Goal: Information Seeking & Learning: Learn about a topic

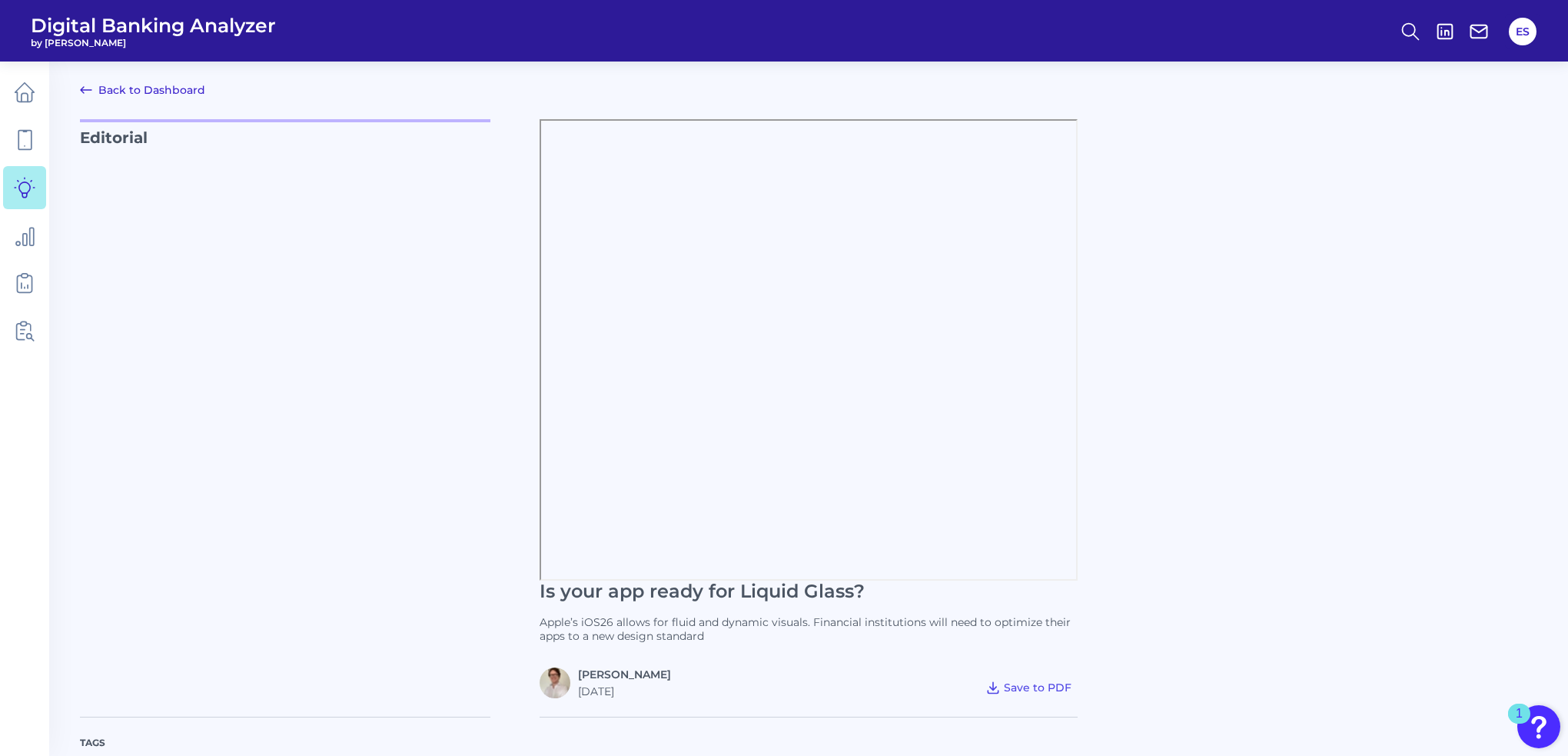
scroll to position [462, 0]
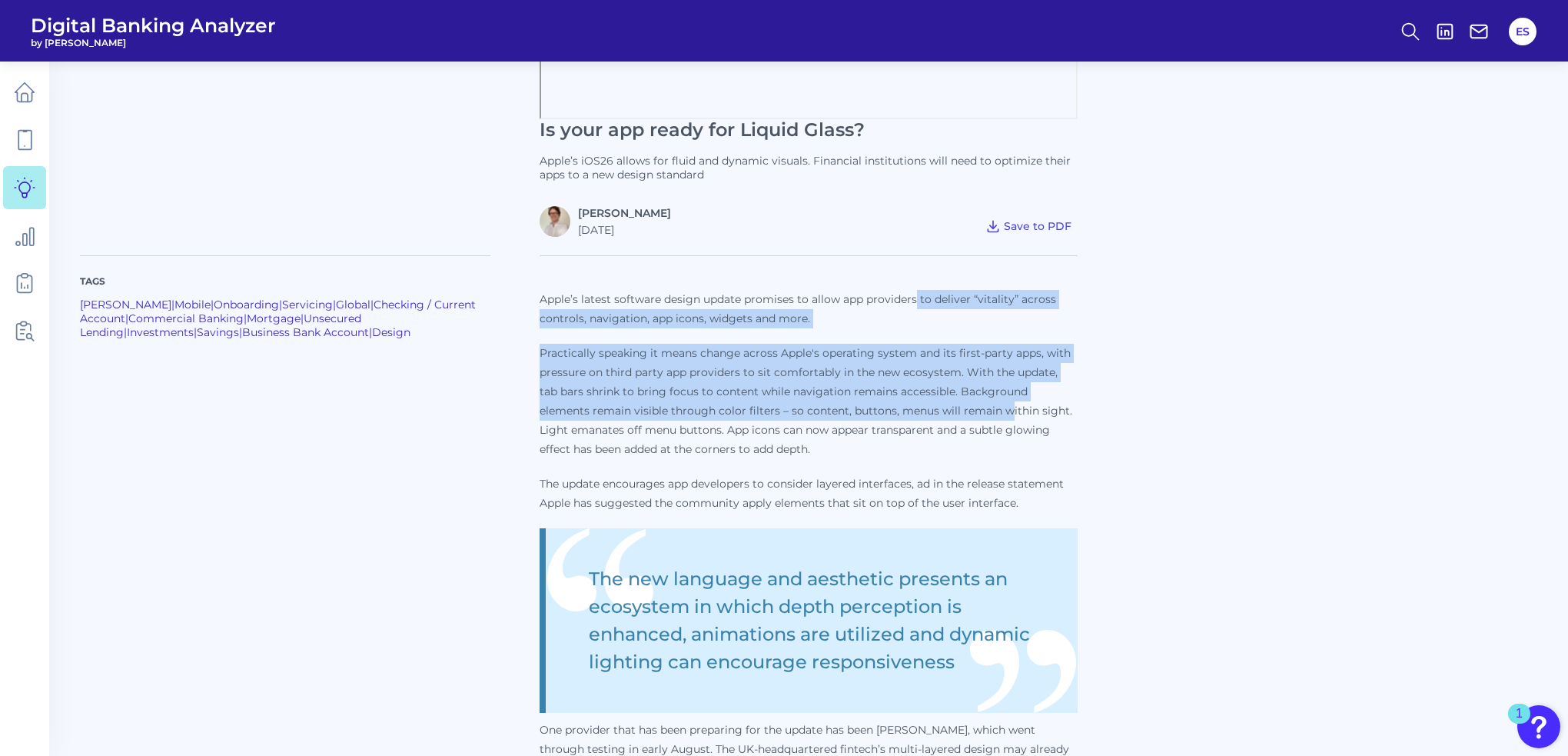
drag, startPoint x: 916, startPoint y: 301, endPoint x: 954, endPoint y: 409, distance: 114.5
click at [954, 409] on p "Apple’s latest software design update promises to allow app providers to delive…" at bounding box center [809, 701] width 538 height 822
click at [1032, 399] on p "Practically speaking it means change across Apple's operating system and its fi…" at bounding box center [809, 402] width 538 height 115
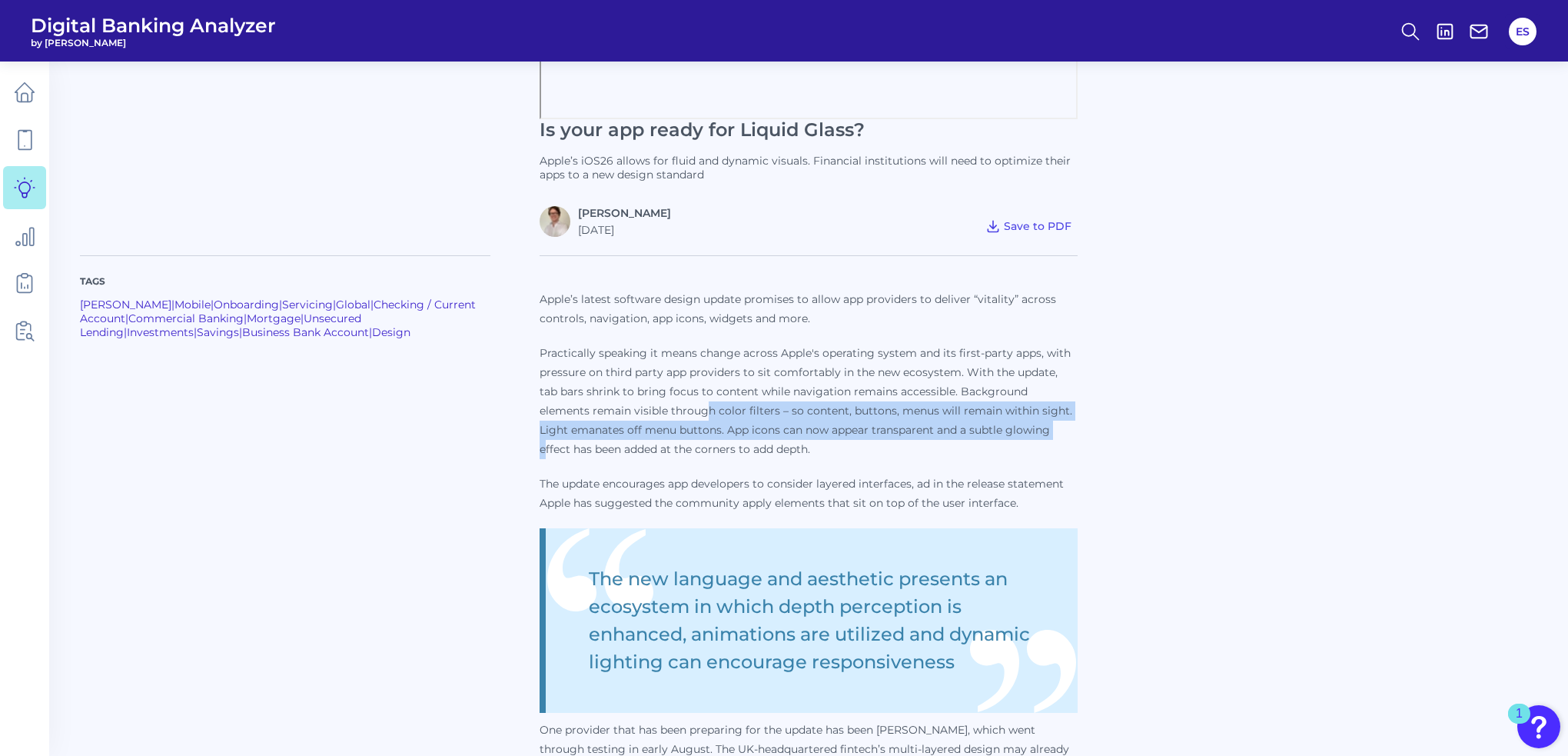
drag, startPoint x: 651, startPoint y: 401, endPoint x: 1030, endPoint y: 427, distance: 379.9
click at [1030, 427] on p "Practically speaking it means change across Apple's operating system and its fi…" at bounding box center [809, 402] width 538 height 115
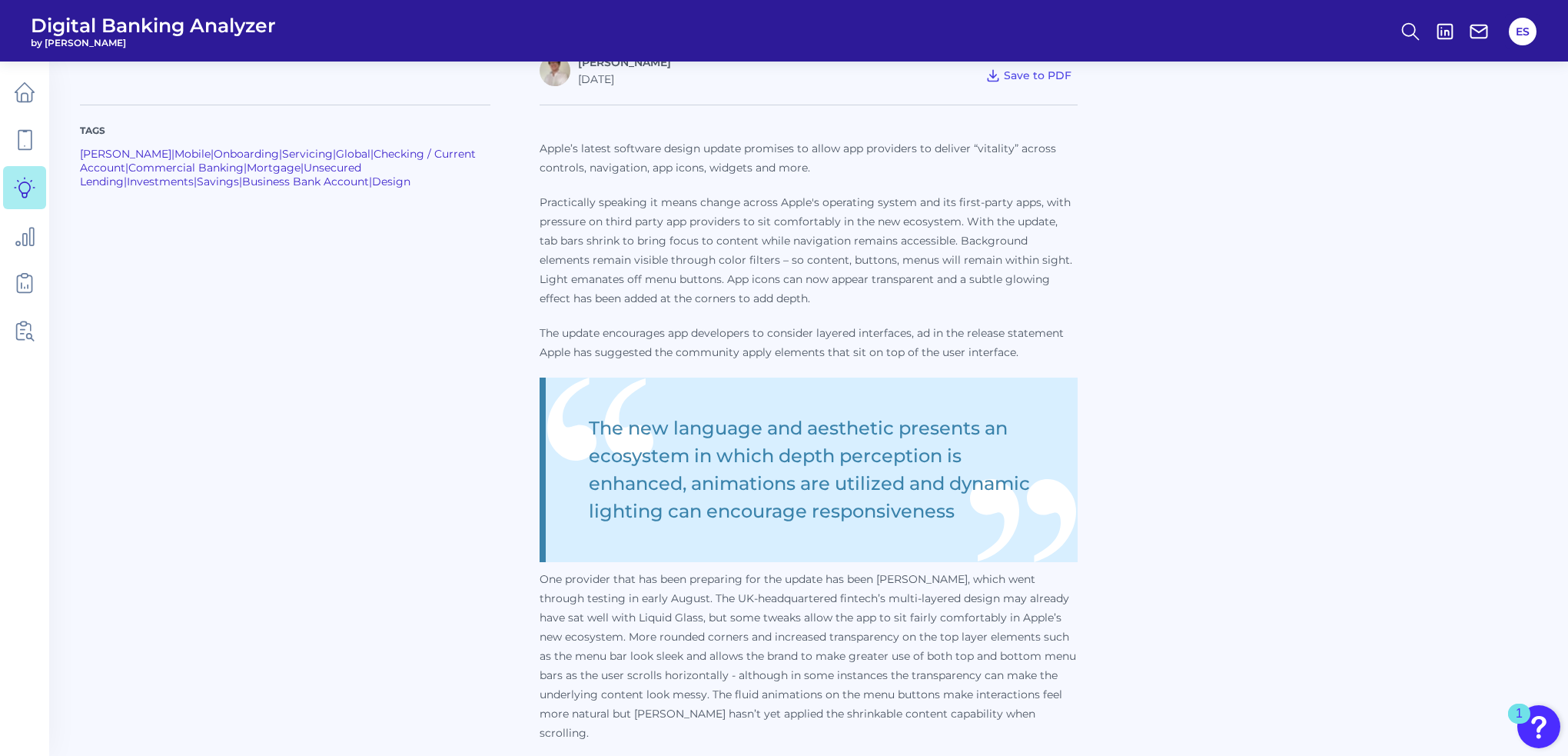
scroll to position [616, 0]
click at [984, 337] on p "The update encourages app developers to consider layered interfaces, ad in the …" at bounding box center [809, 340] width 538 height 38
click at [552, 270] on p "Practically speaking it means change across Apple's operating system and its fi…" at bounding box center [809, 248] width 538 height 115
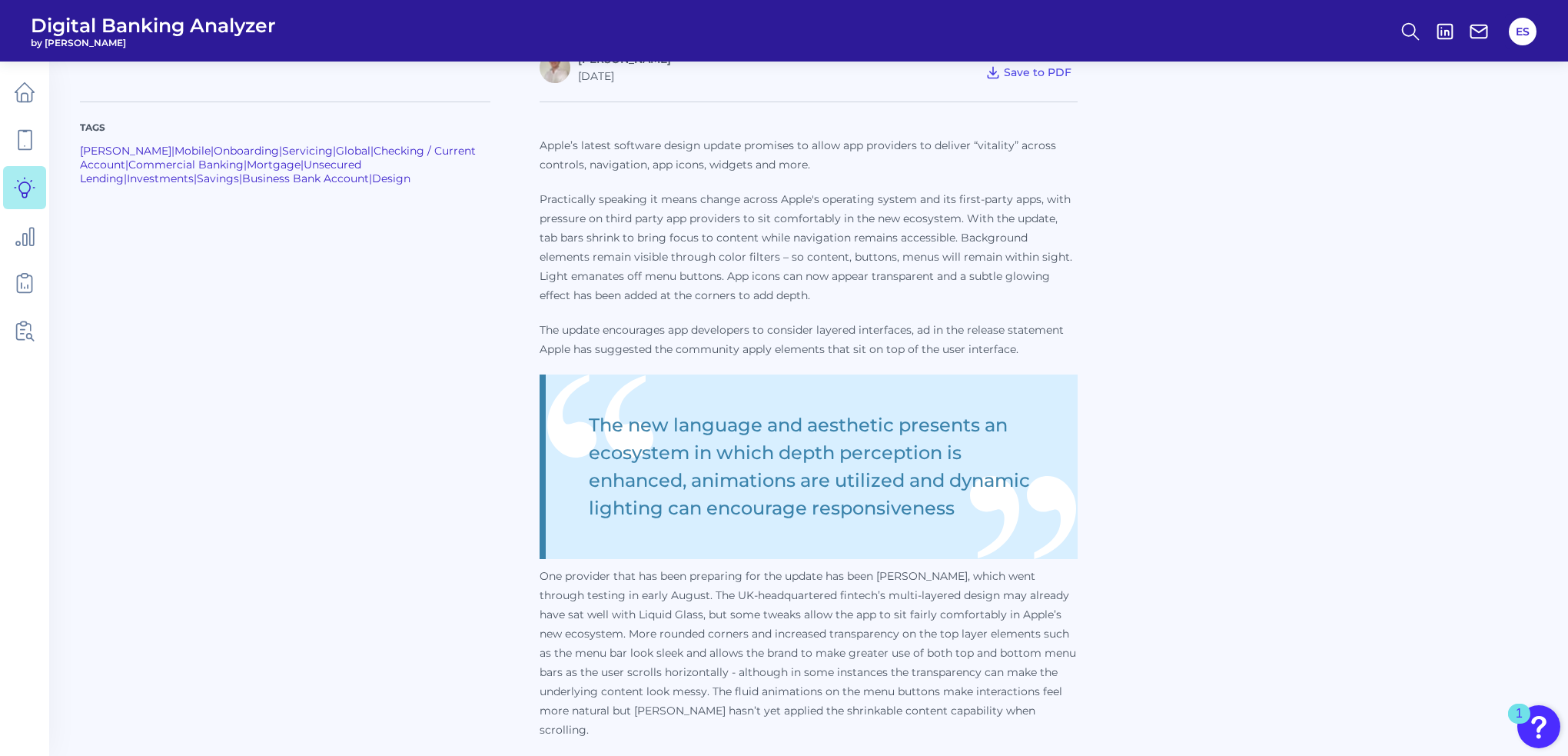
click at [612, 321] on p "The update encourages app developers to consider layered interfaces, ad in the …" at bounding box center [809, 340] width 538 height 38
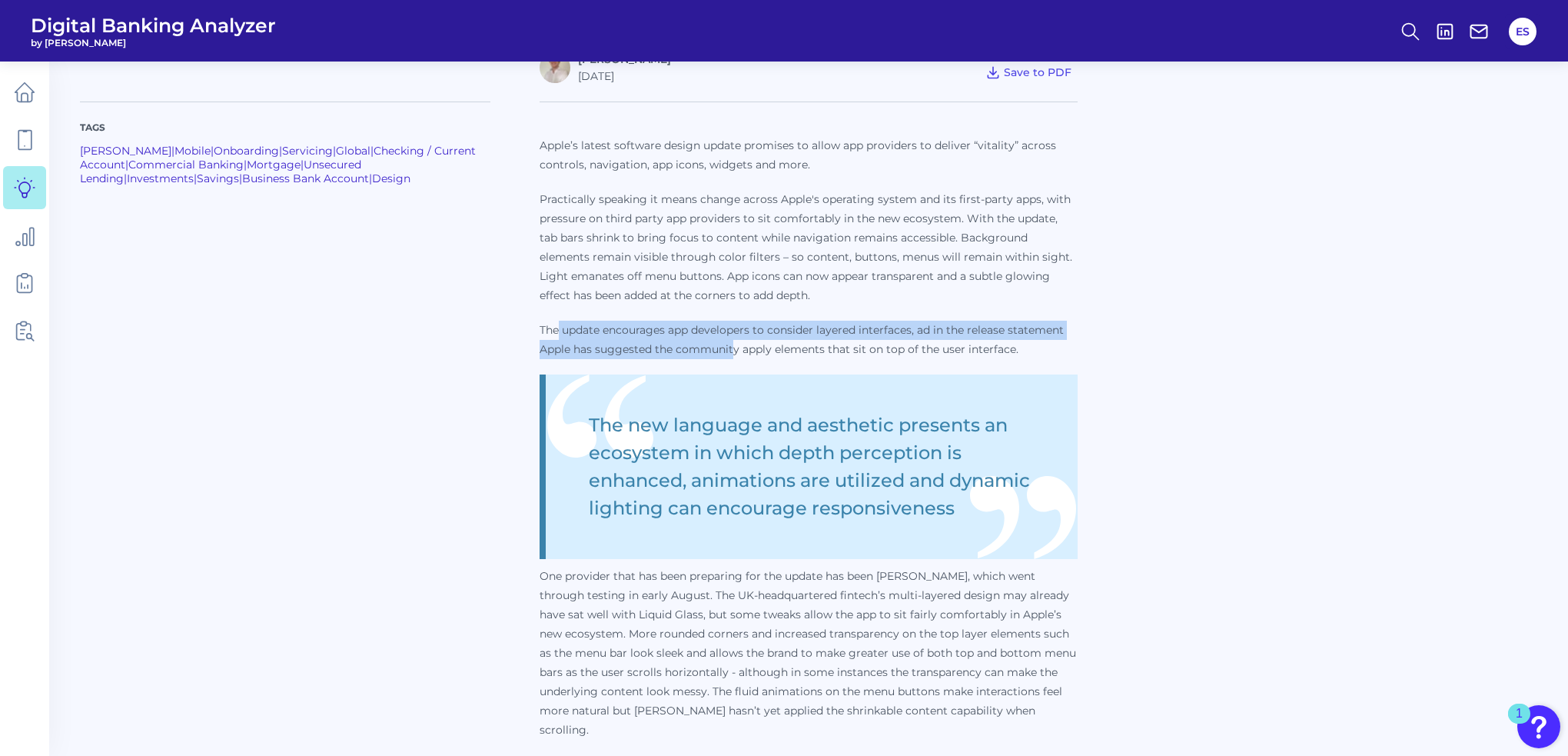
drag, startPoint x: 559, startPoint y: 328, endPoint x: 728, endPoint y: 349, distance: 170.3
click at [735, 349] on p "The update encourages app developers to consider layered interfaces, ad in the …" at bounding box center [809, 340] width 538 height 38
click at [728, 349] on p "The update encourages app developers to consider layered interfaces, ad in the …" at bounding box center [809, 340] width 538 height 38
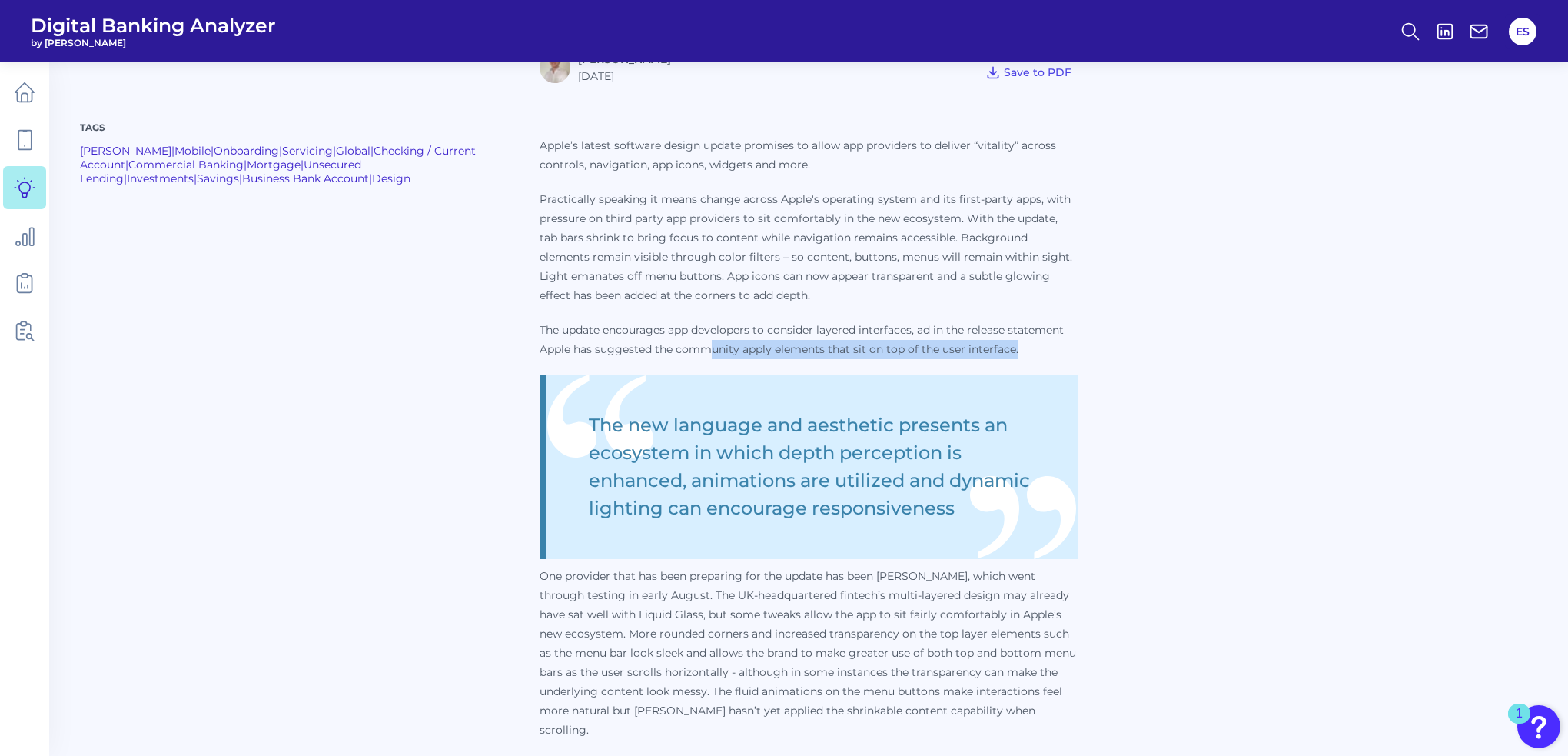
drag, startPoint x: 707, startPoint y: 346, endPoint x: 1025, endPoint y: 350, distance: 318.0
click at [1025, 350] on p "The update encourages app developers to consider layered interfaces, ad in the …" at bounding box center [809, 340] width 538 height 38
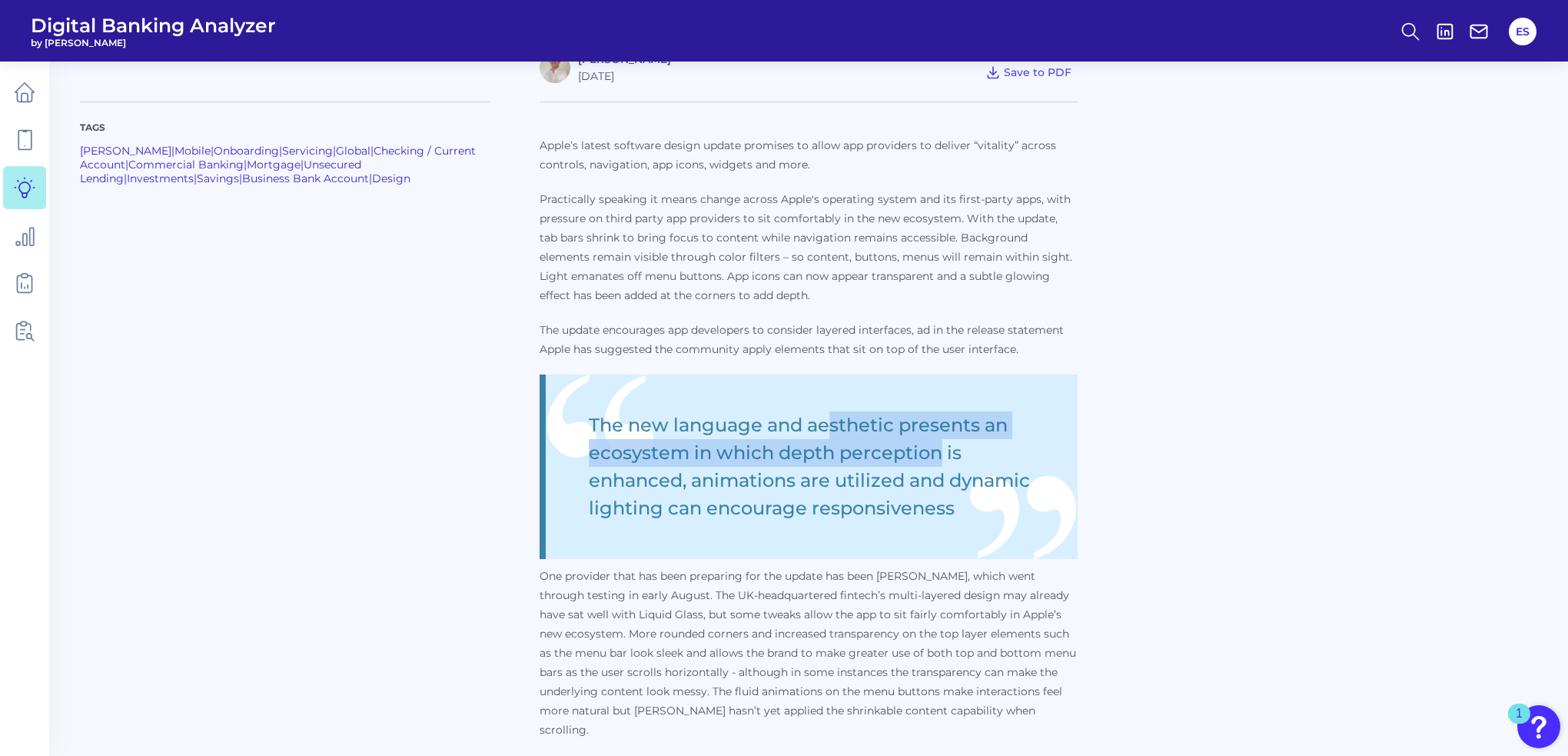
drag, startPoint x: 857, startPoint y: 418, endPoint x: 938, endPoint y: 456, distance: 89.5
click at [938, 456] on blockquote "The new language and aesthetic presents an ecosystem in which depth perception …" at bounding box center [809, 467] width 538 height 184
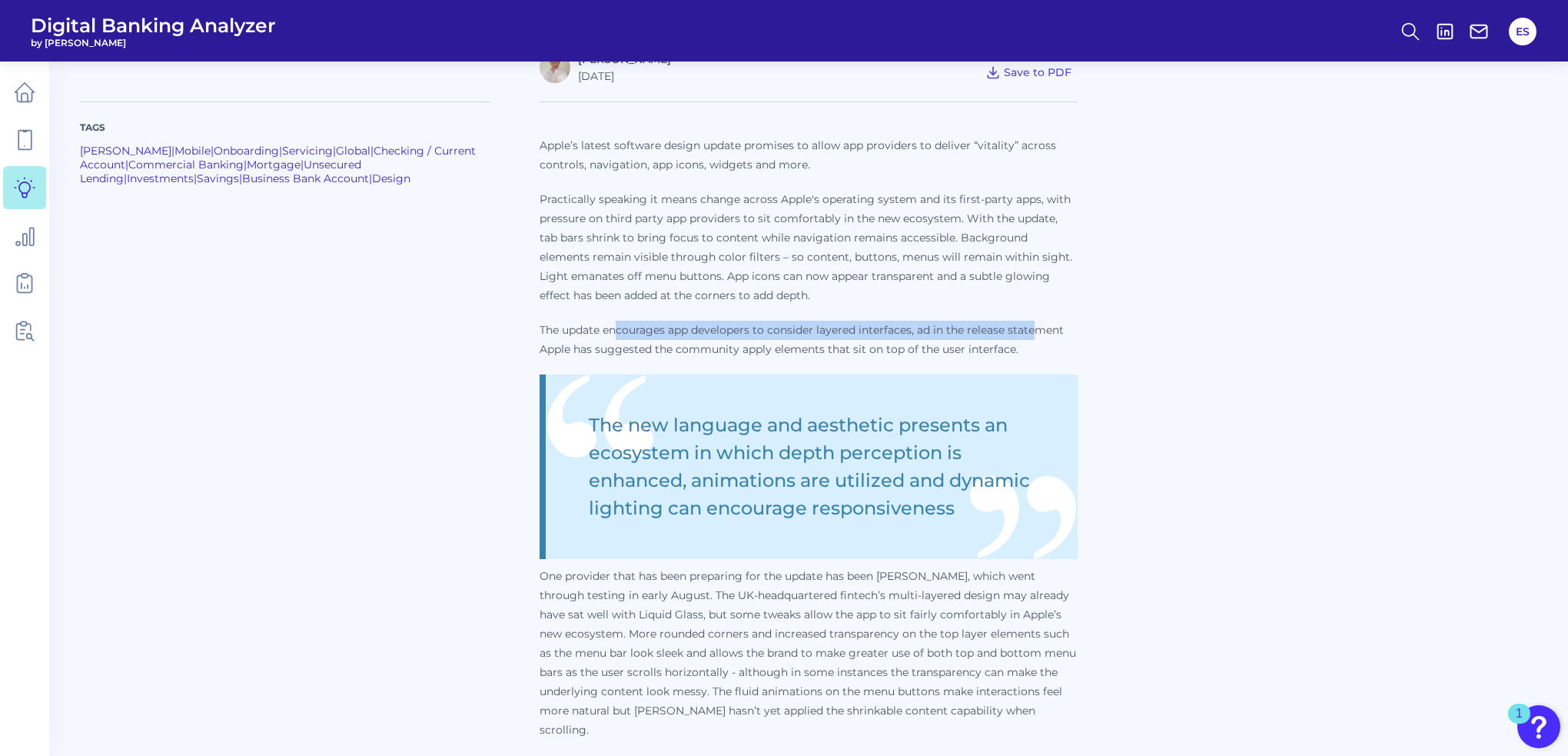
drag, startPoint x: 619, startPoint y: 327, endPoint x: 1041, endPoint y: 330, distance: 422.0
click at [1039, 330] on p "The update encourages app developers to consider layered interfaces, ad in the …" at bounding box center [809, 340] width 538 height 38
click at [1041, 330] on p "The update encourages app developers to consider layered interfaces, ad in the …" at bounding box center [809, 340] width 538 height 38
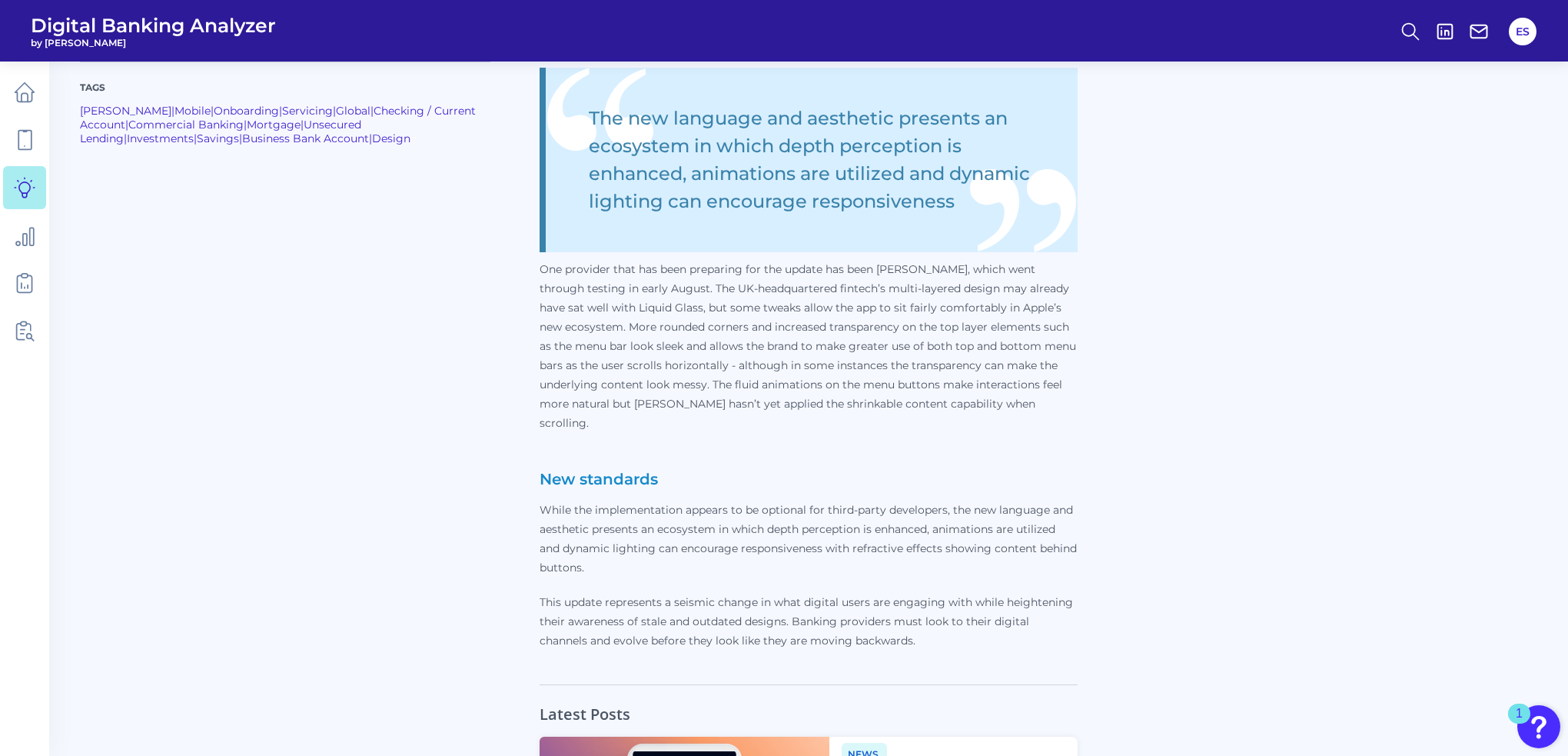
scroll to position [923, 0]
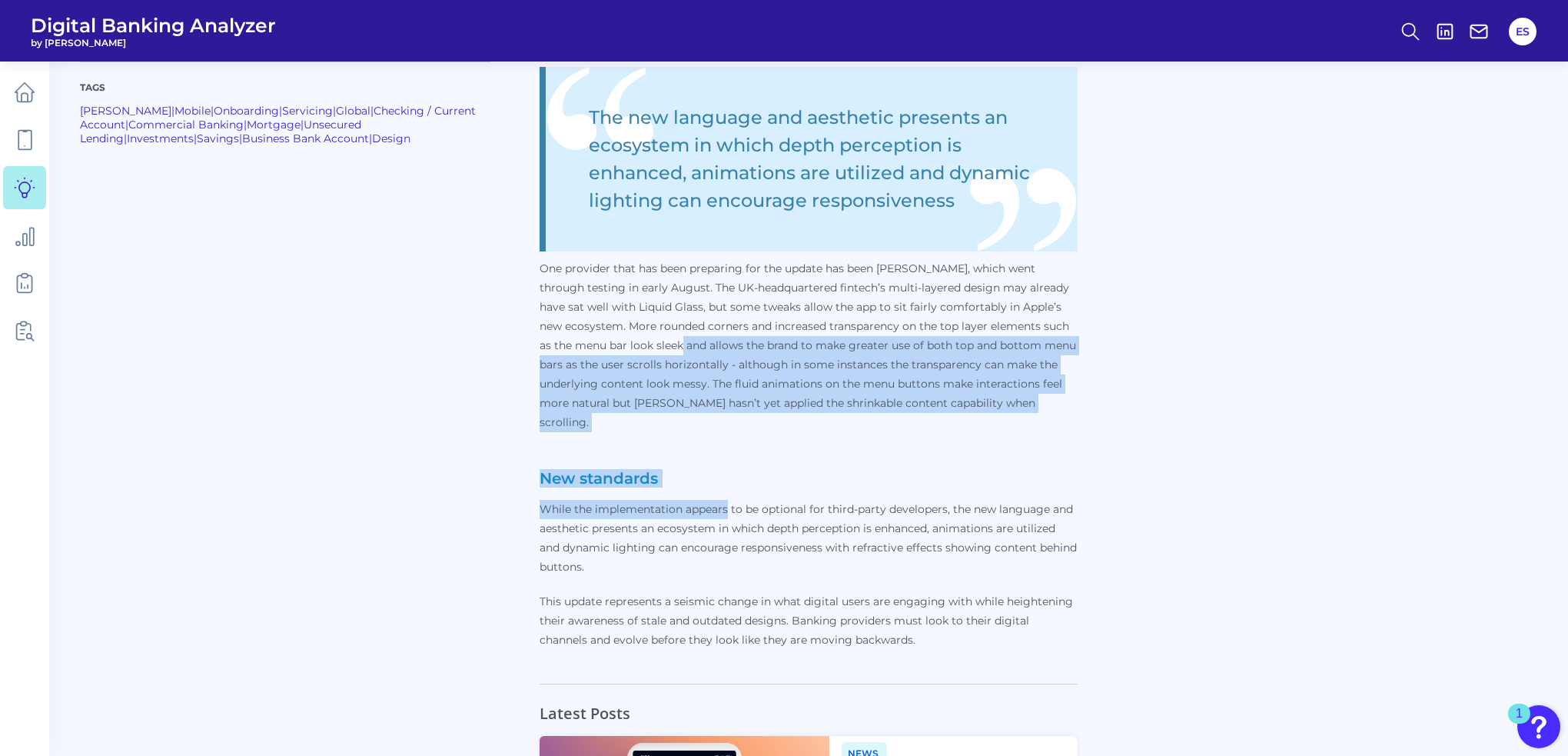
drag, startPoint x: 631, startPoint y: 338, endPoint x: 735, endPoint y: 503, distance: 195.0
click at [731, 500] on p "Apple’s latest software design update promises to allow app providers to delive…" at bounding box center [809, 239] width 538 height 822
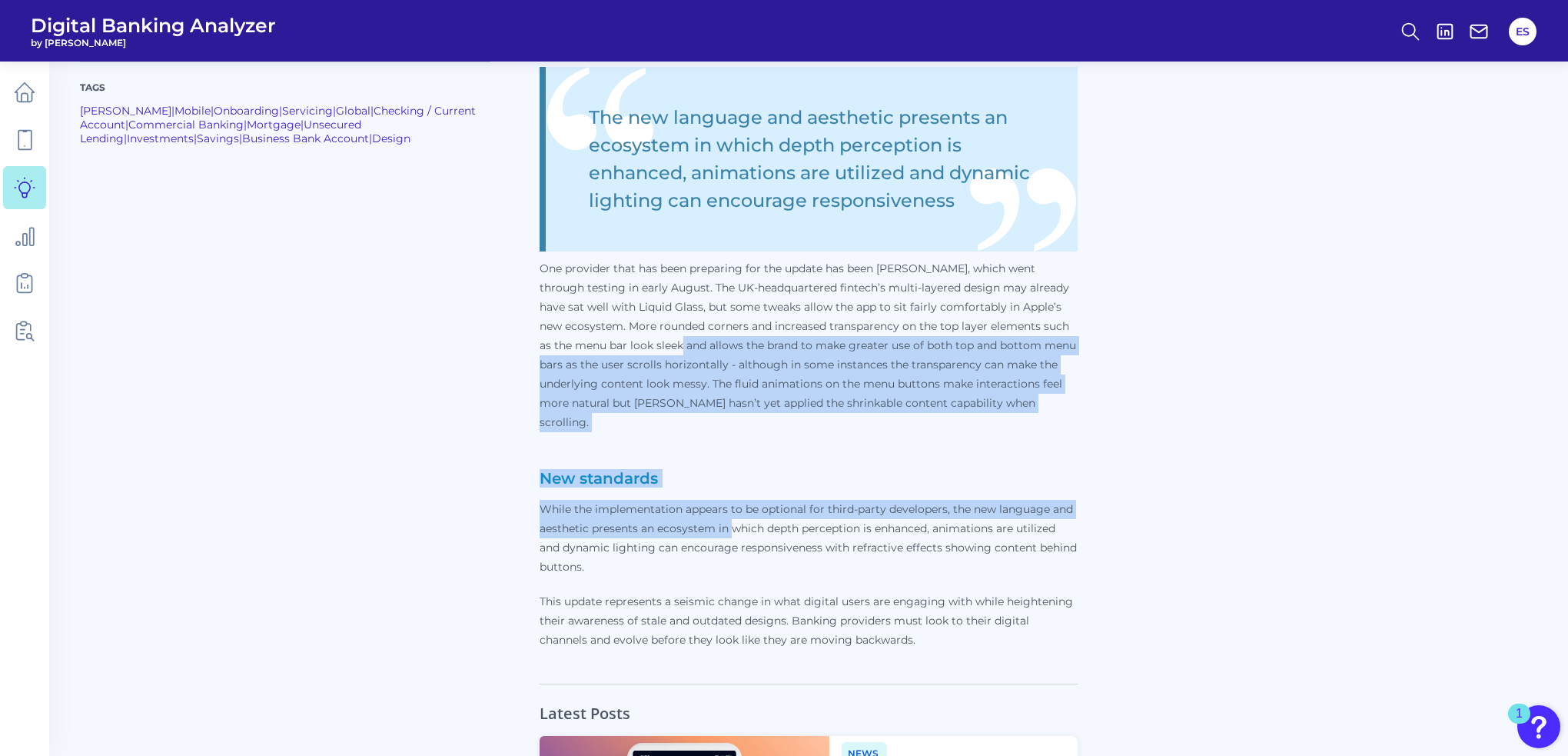
click at [735, 503] on p "While the implementation appears to be optional for third-party developers, the…" at bounding box center [809, 539] width 538 height 77
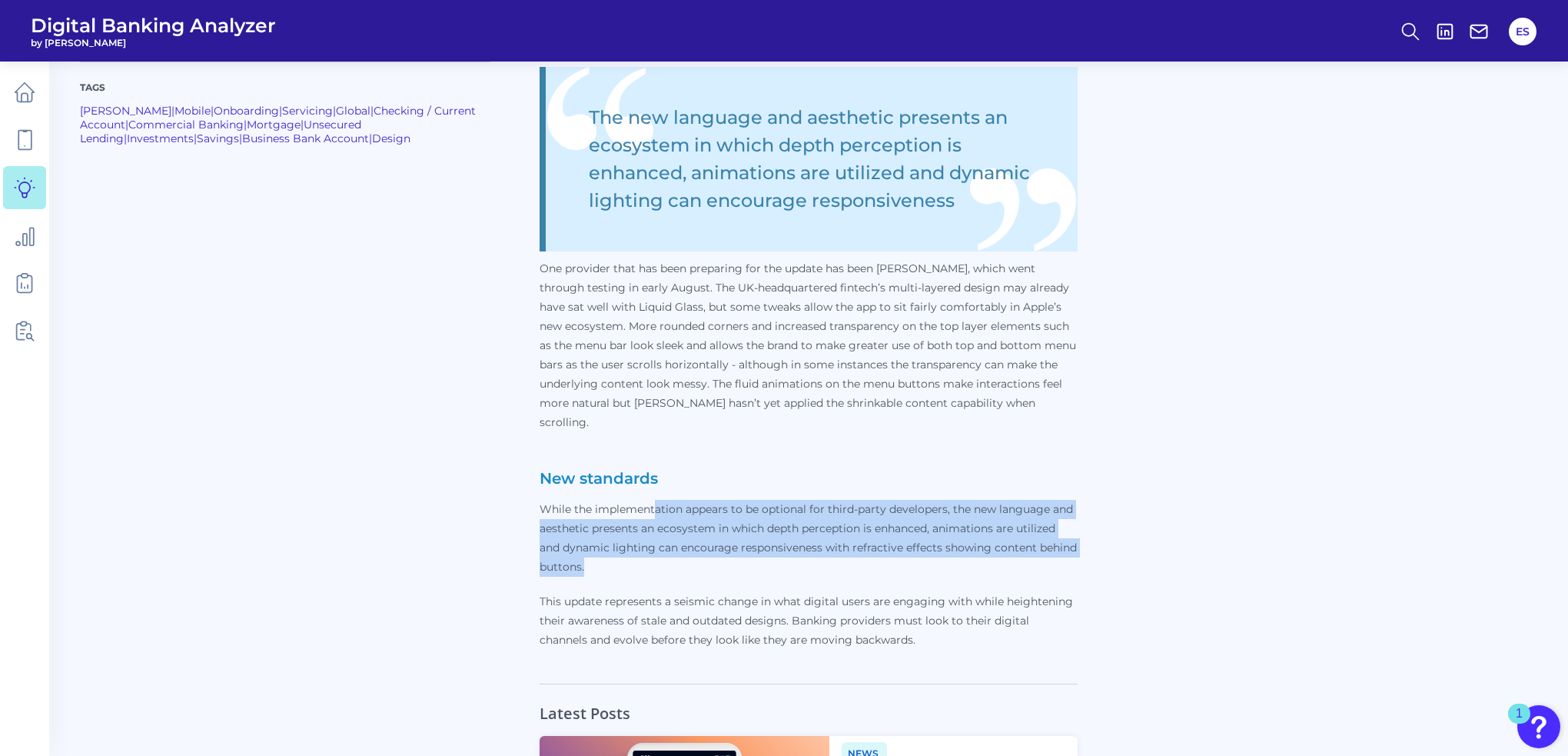
drag, startPoint x: 711, startPoint y: 491, endPoint x: 1022, endPoint y: 537, distance: 314.4
click at [1020, 537] on p "While the implementation appears to be optional for third-party developers, the…" at bounding box center [809, 539] width 538 height 77
click at [1022, 537] on p "While the implementation appears to be optional for third-party developers, the…" at bounding box center [809, 539] width 538 height 77
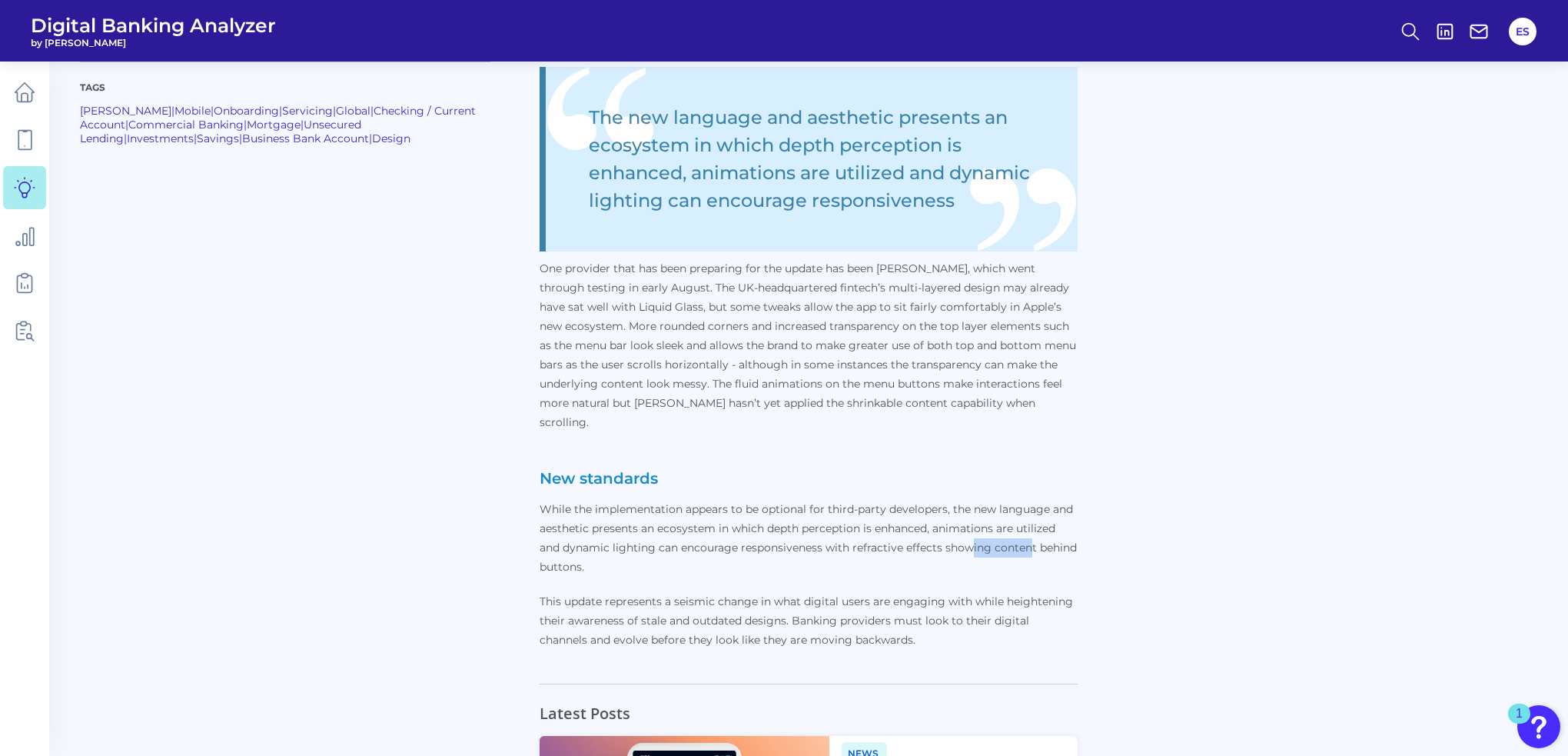
drag, startPoint x: 975, startPoint y: 523, endPoint x: 1032, endPoint y: 535, distance: 58.2
click at [1032, 535] on p "While the implementation appears to be optional for third-party developers, the…" at bounding box center [809, 539] width 538 height 77
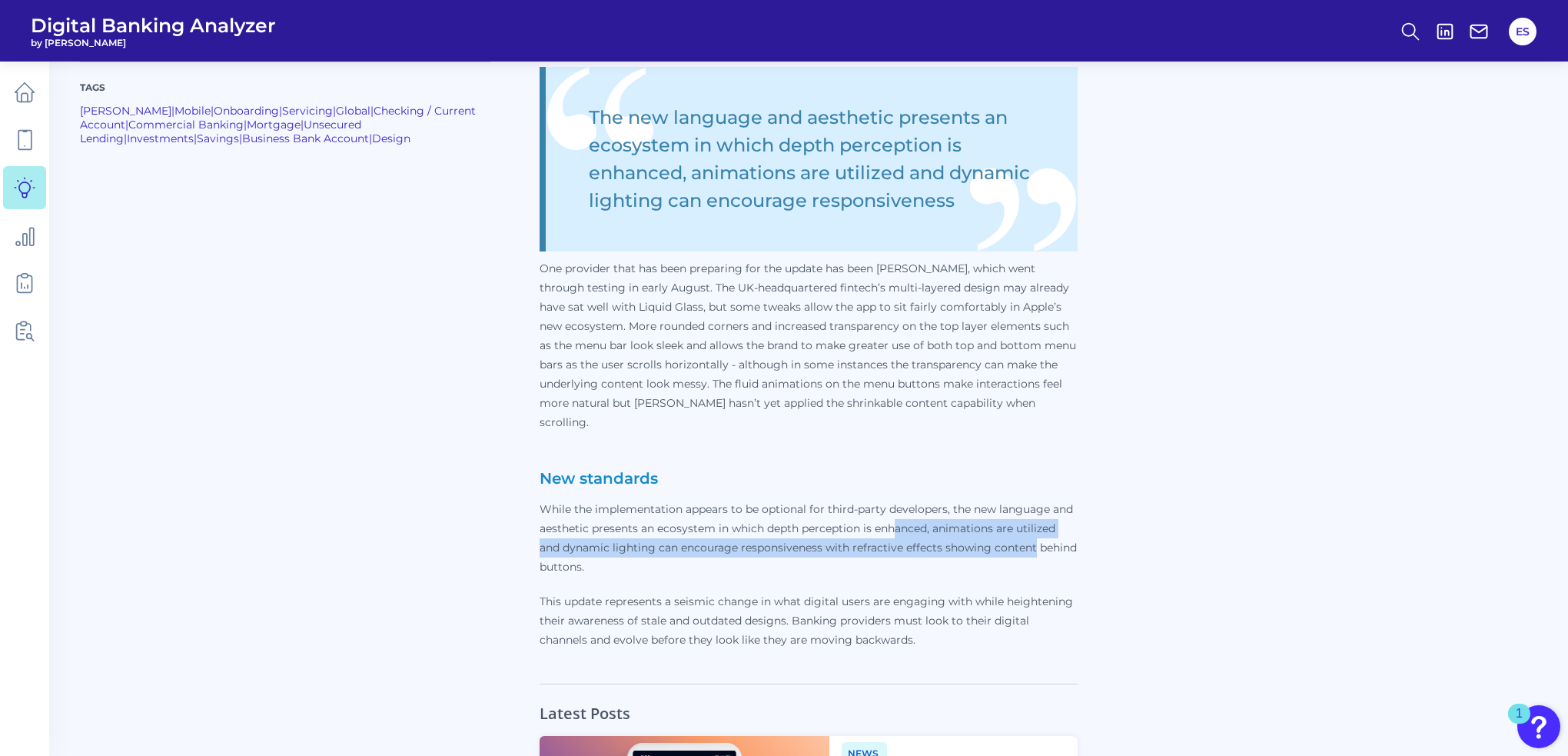
drag, startPoint x: 1036, startPoint y: 534, endPoint x: 893, endPoint y: 515, distance: 144.3
click at [893, 515] on p "While the implementation appears to be optional for third-party developers, the…" at bounding box center [809, 539] width 538 height 77
click at [893, 515] on p "While the implementation appears to be optional for third-party developers, the…" at bounding box center [809, 539] width 538 height 77
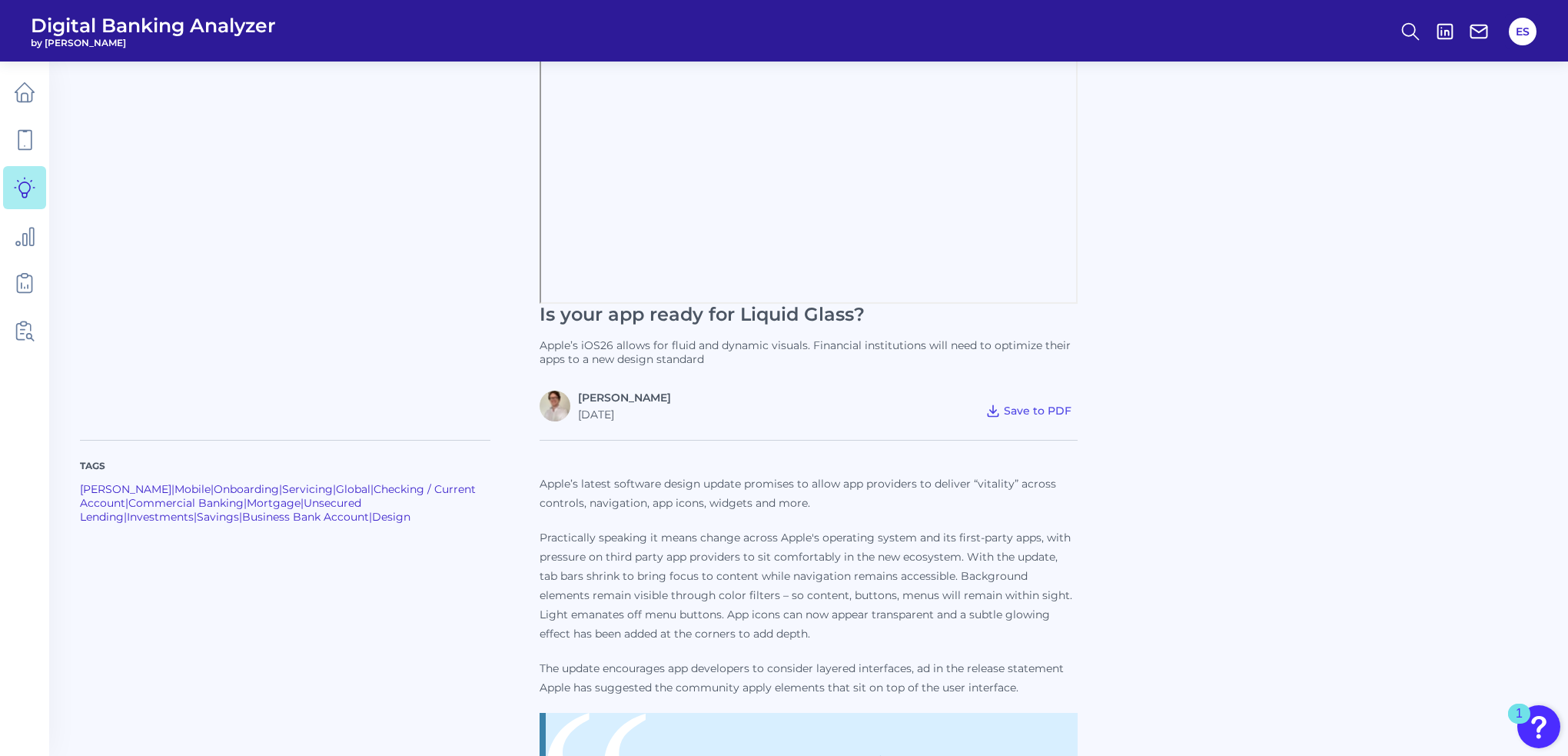
scroll to position [0, 0]
